Goal: Information Seeking & Learning: Learn about a topic

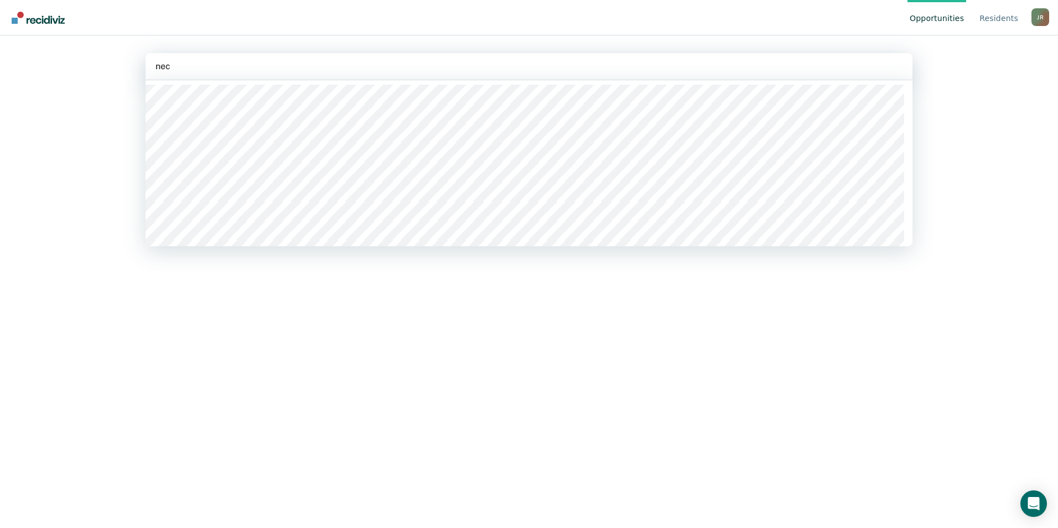
type input "necx"
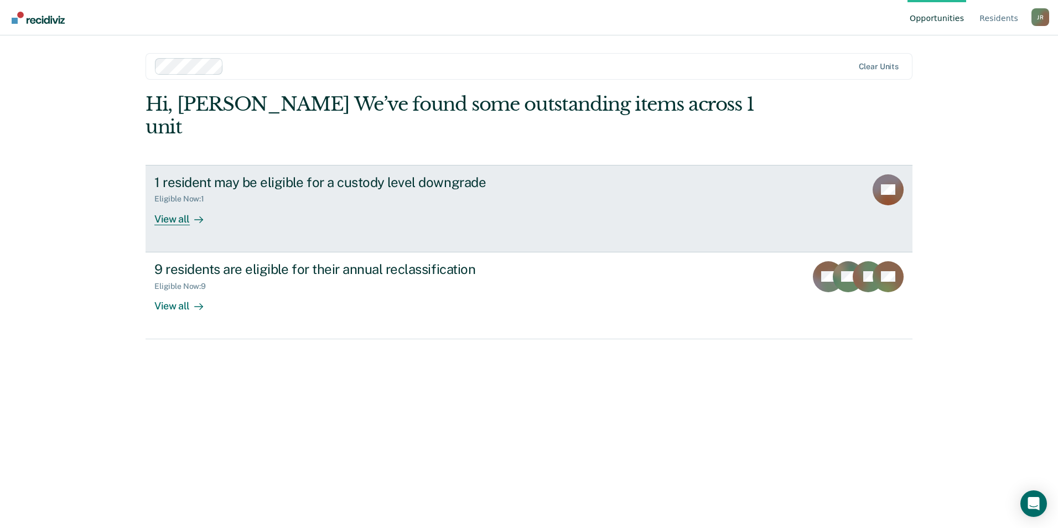
click at [180, 204] on div "View all" at bounding box center [185, 215] width 62 height 22
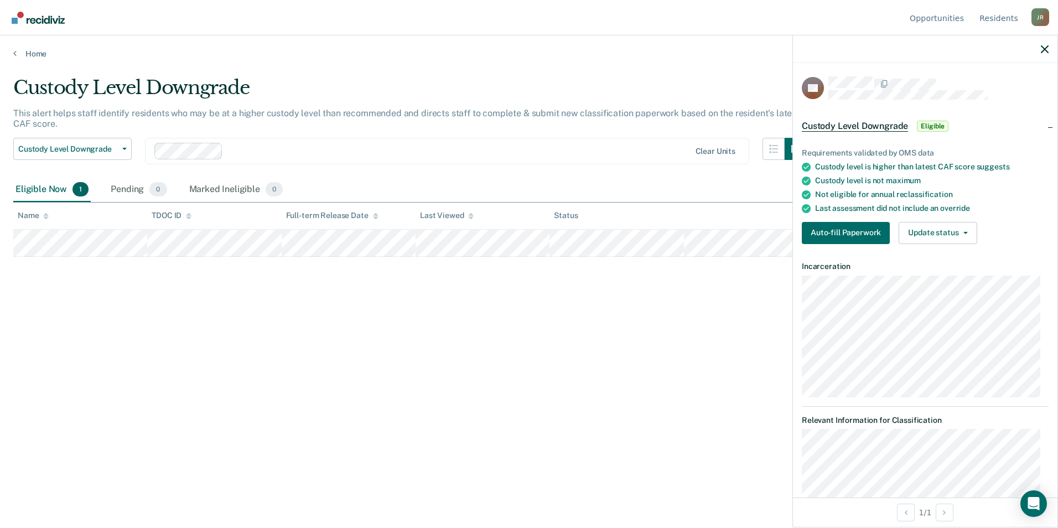
scroll to position [26, 0]
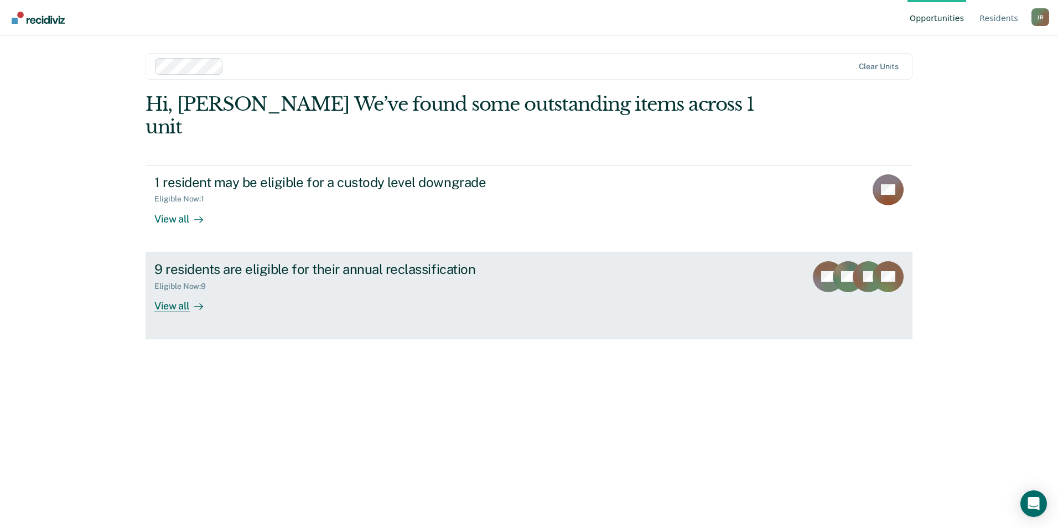
click at [184, 291] on div "View all" at bounding box center [185, 302] width 62 height 22
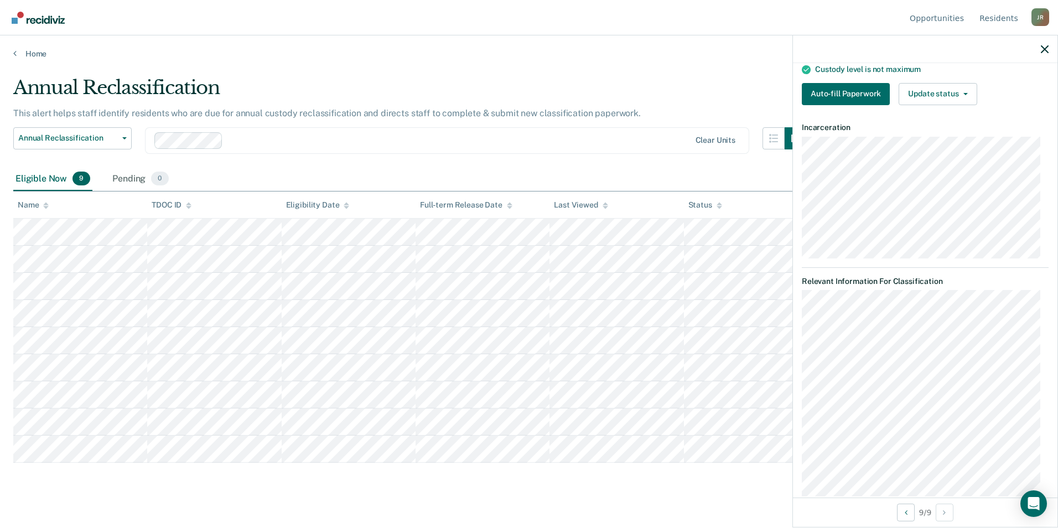
scroll to position [186, 0]
